Goal: Task Accomplishment & Management: Use online tool/utility

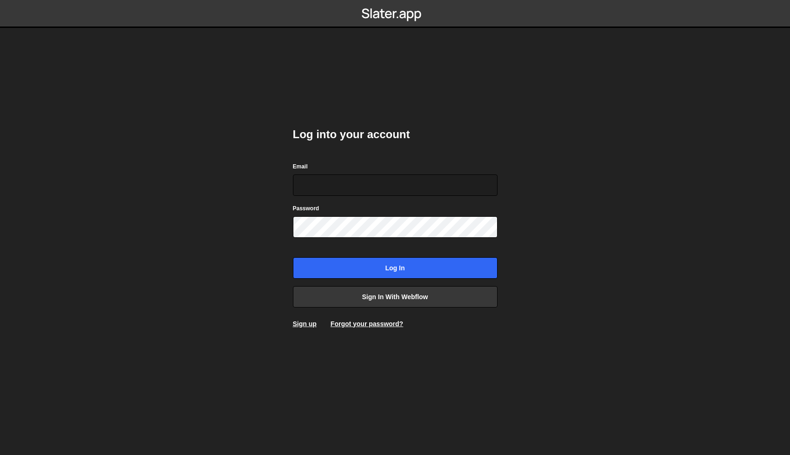
type input "[PERSON_NAME][EMAIL_ADDRESS][DOMAIN_NAME]"
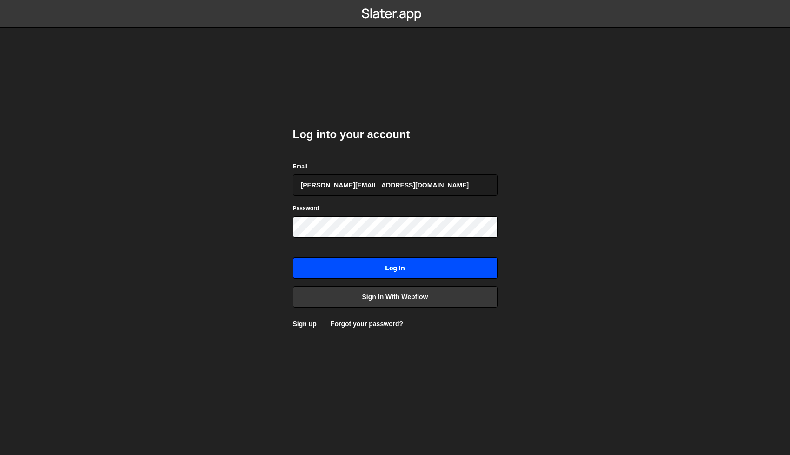
click at [405, 271] on input "Log in" at bounding box center [395, 267] width 205 height 21
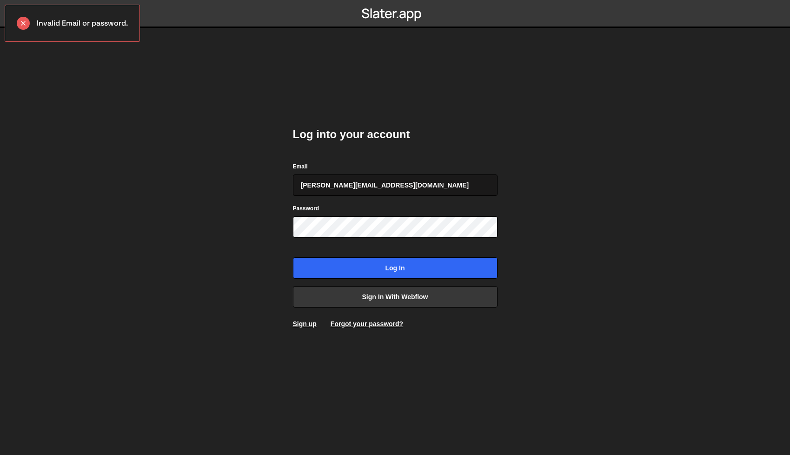
click at [390, 187] on input "kevin@studionoda.co.uk" at bounding box center [395, 184] width 205 height 21
click at [399, 267] on input "Log in" at bounding box center [395, 267] width 205 height 21
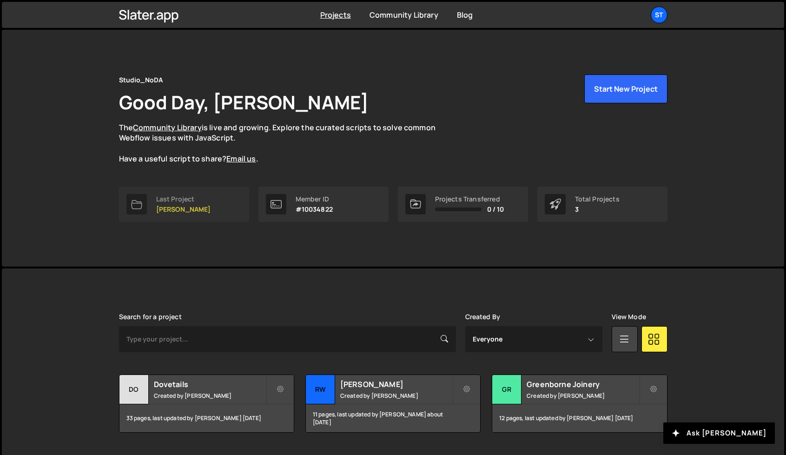
click at [166, 206] on p "RW Armstrong" at bounding box center [183, 208] width 55 height 7
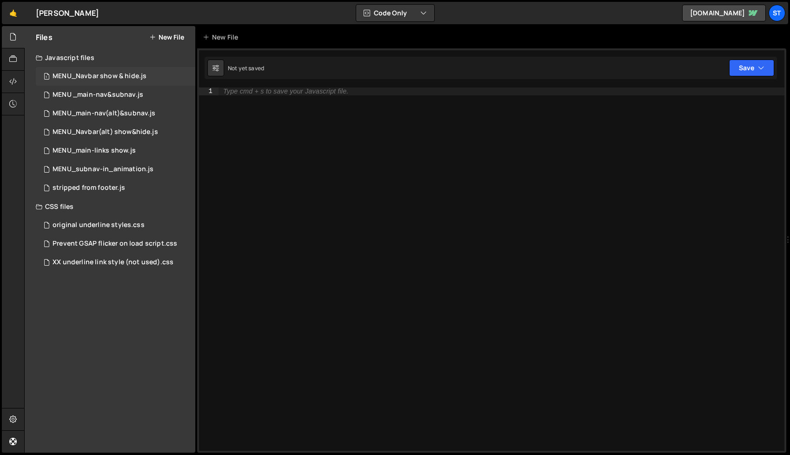
click at [112, 76] on div "MENU_Navbar show & hide.js" at bounding box center [100, 76] width 94 height 8
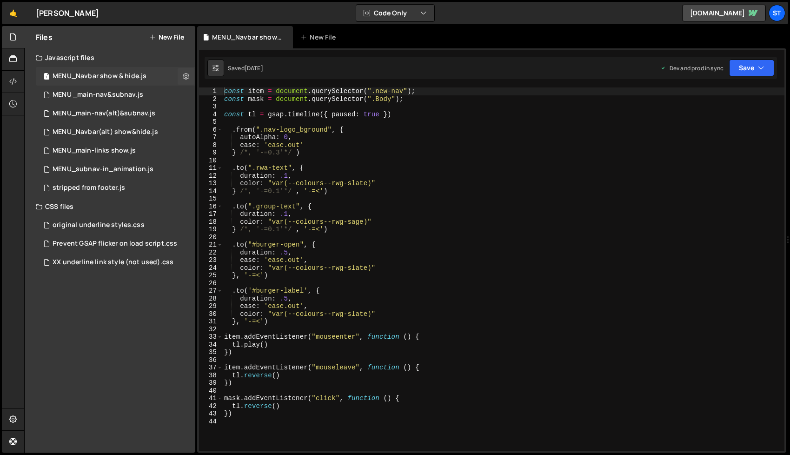
scroll to position [2028, 0]
